Goal: Find specific page/section: Find specific page/section

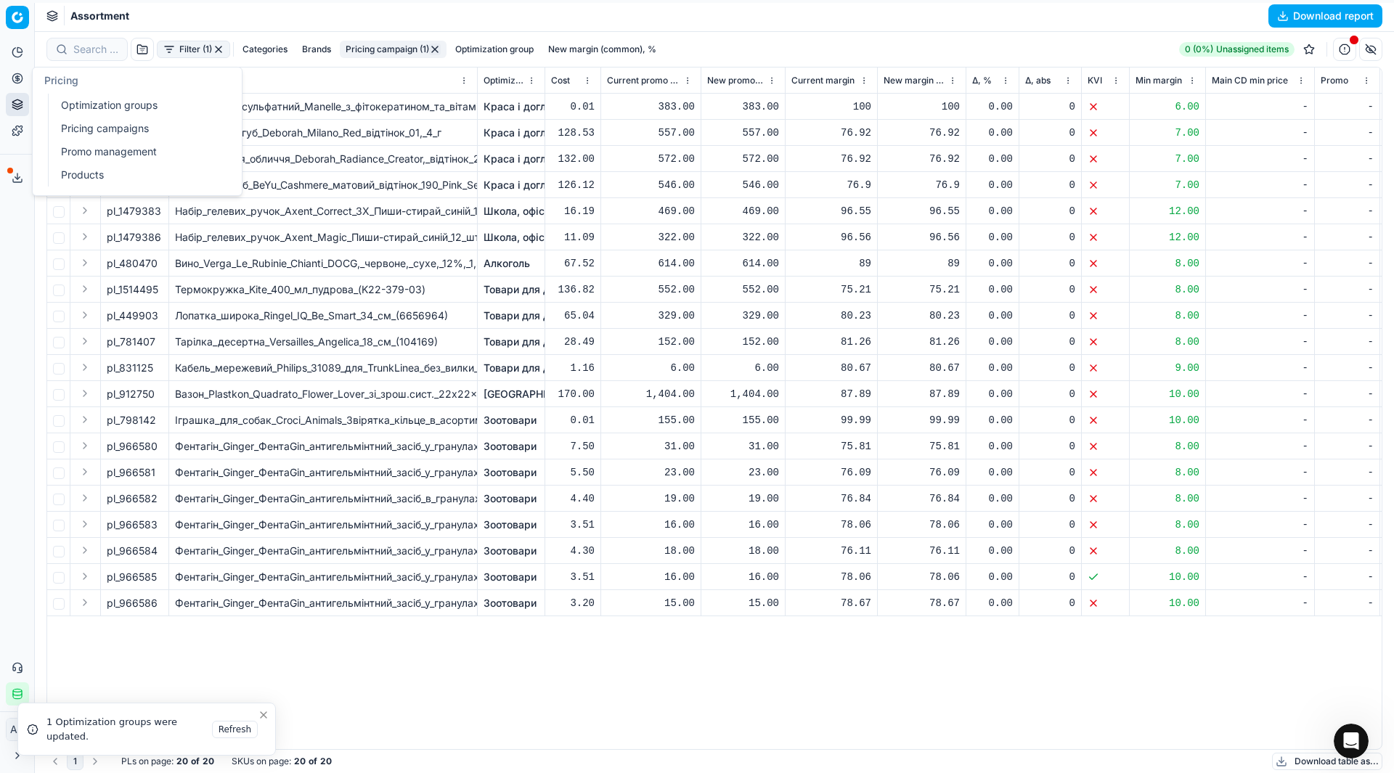
click at [72, 110] on link "Optimization groups" at bounding box center [139, 105] width 169 height 20
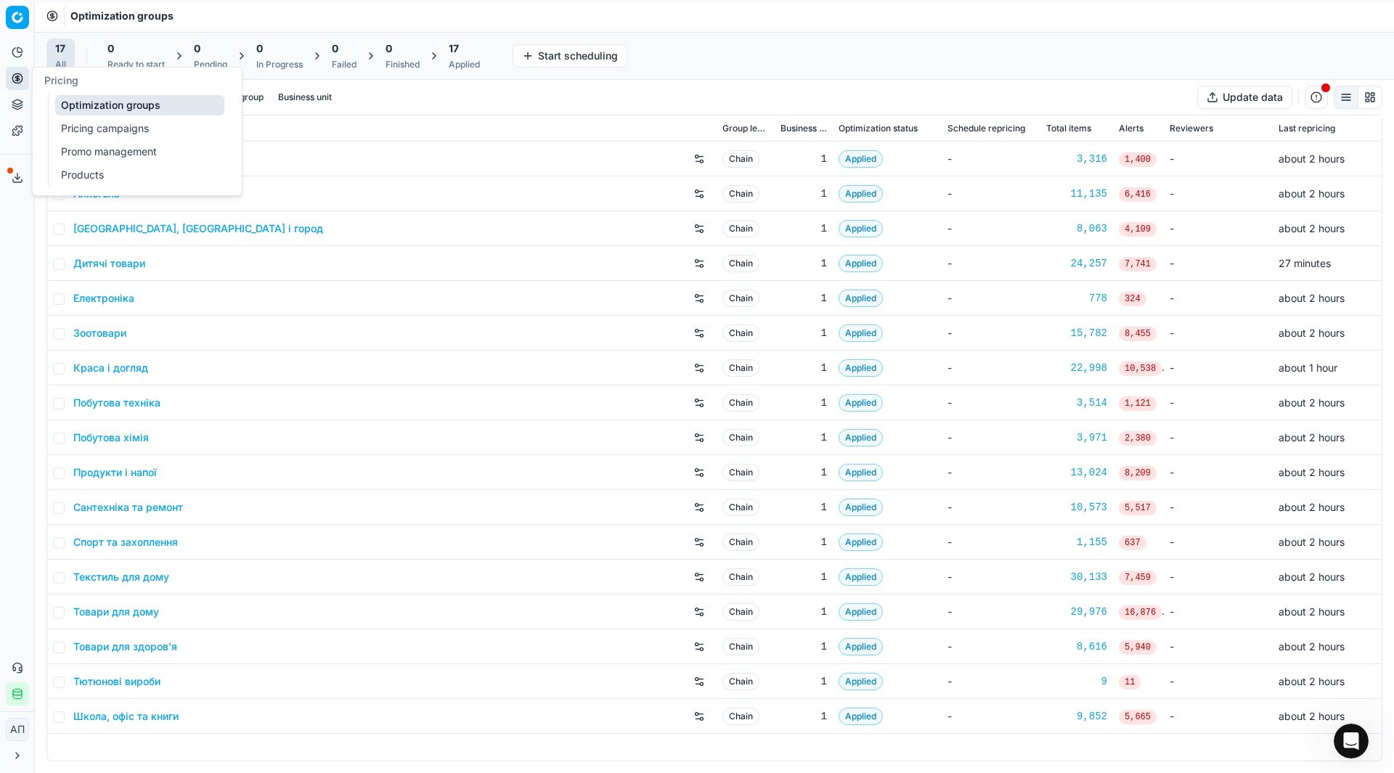
click at [81, 125] on link "Pricing campaigns" at bounding box center [139, 128] width 169 height 20
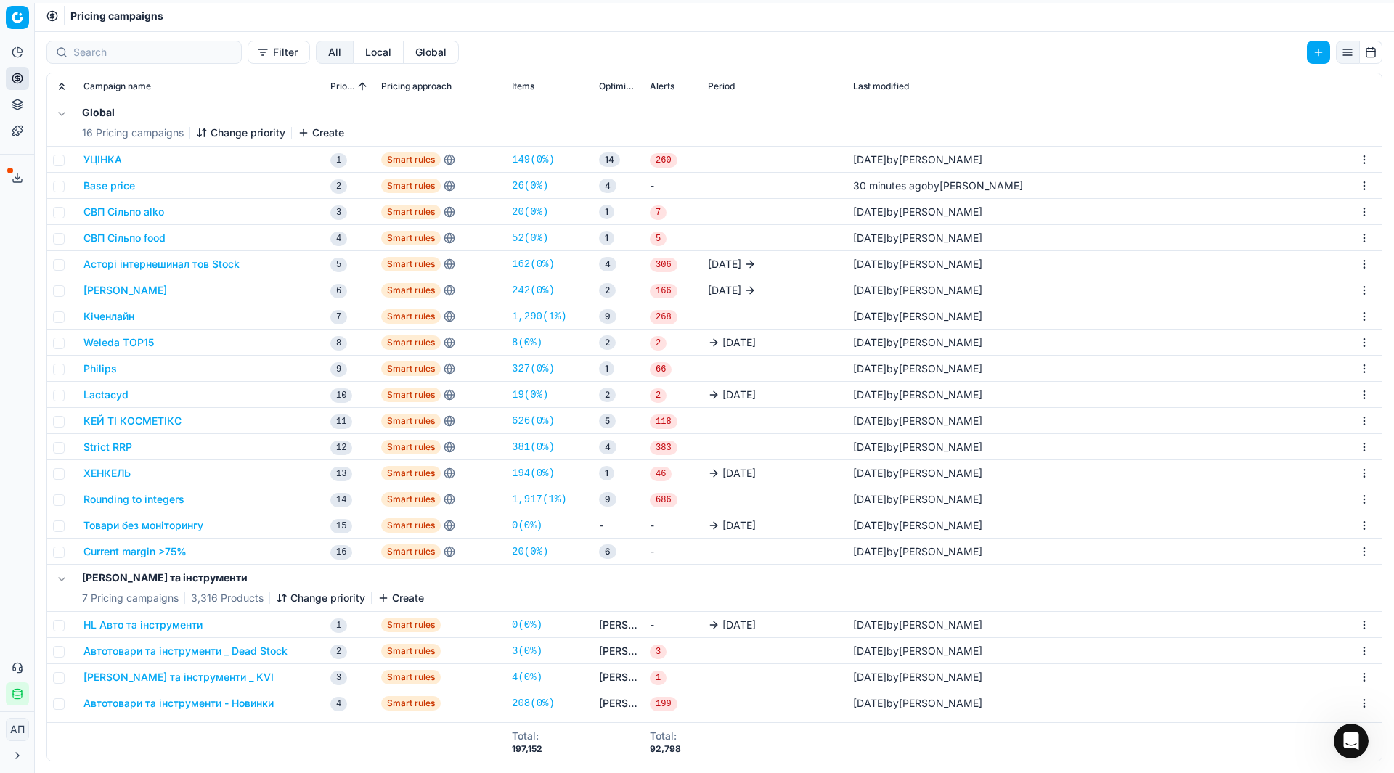
click at [0, 414] on div "Analytics Pricing Product portfolio Templates Export service 25 Contact support…" at bounding box center [17, 373] width 34 height 677
